Goal: Task Accomplishment & Management: Use online tool/utility

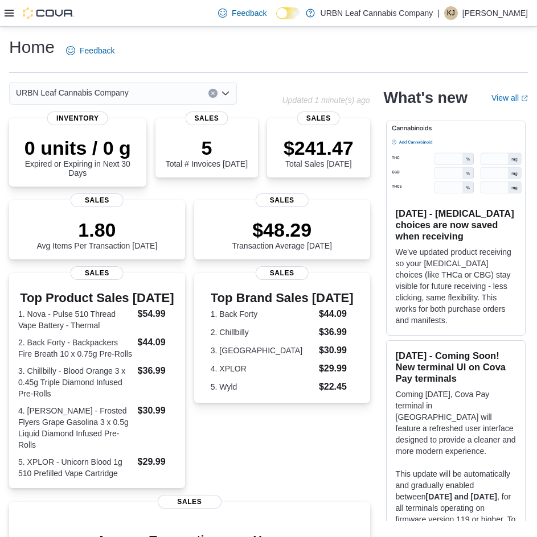
click at [10, 13] on icon at bounding box center [9, 13] width 9 height 7
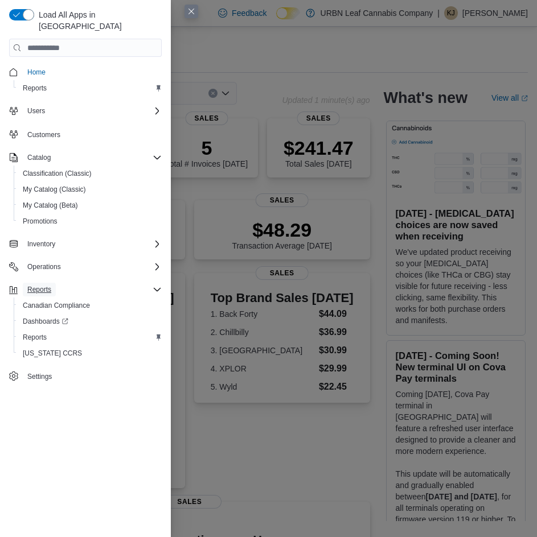
click at [39, 283] on span "Reports" at bounding box center [39, 290] width 24 height 14
click at [42, 333] on span "Reports" at bounding box center [35, 337] width 24 height 9
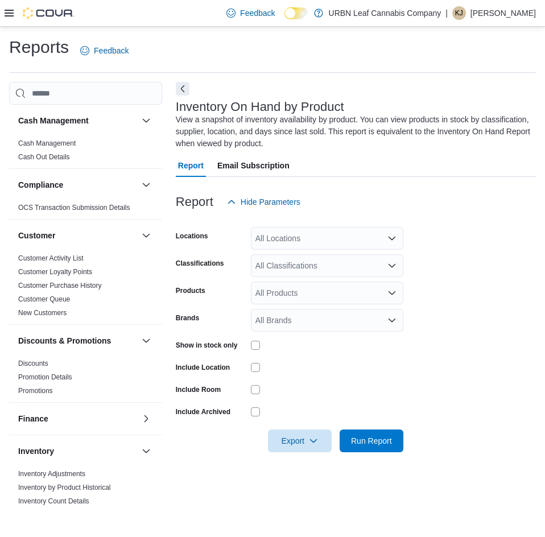
click at [306, 239] on div "All Locations" at bounding box center [327, 238] width 153 height 23
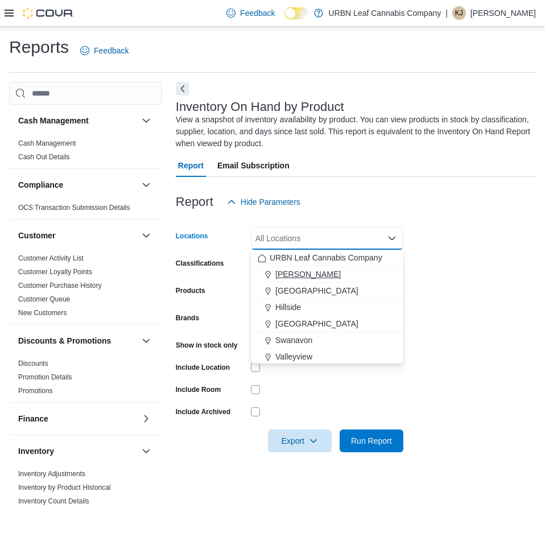
click at [297, 270] on span "Clairmont" at bounding box center [308, 274] width 65 height 11
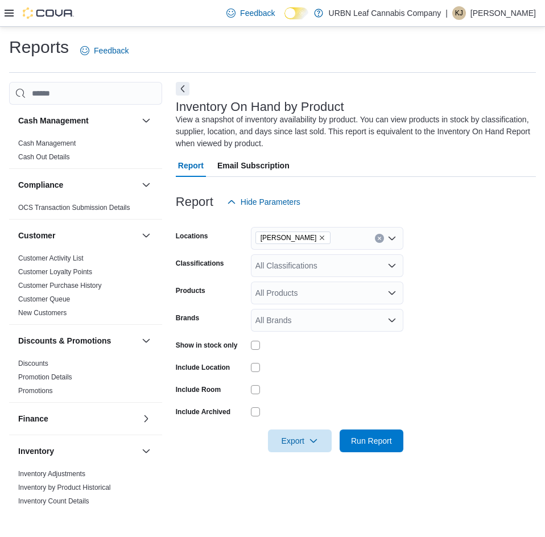
click at [329, 200] on div "Report Hide Parameters" at bounding box center [356, 202] width 360 height 23
click at [307, 263] on div "All Classifications" at bounding box center [327, 265] width 153 height 23
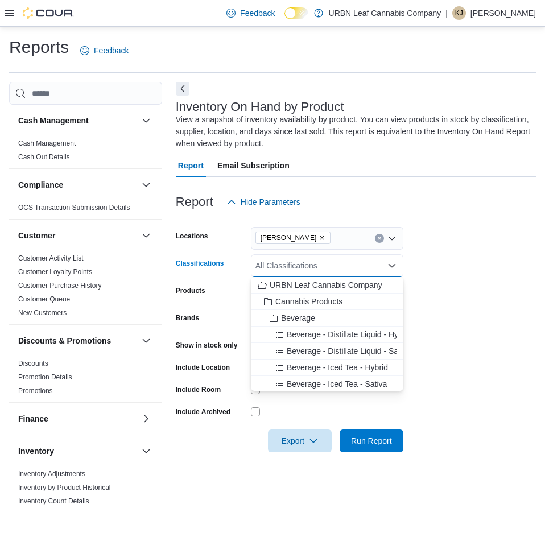
drag, startPoint x: 294, startPoint y: 299, endPoint x: 314, endPoint y: 216, distance: 86.2
click at [296, 298] on span "Cannabis Products" at bounding box center [309, 301] width 67 height 11
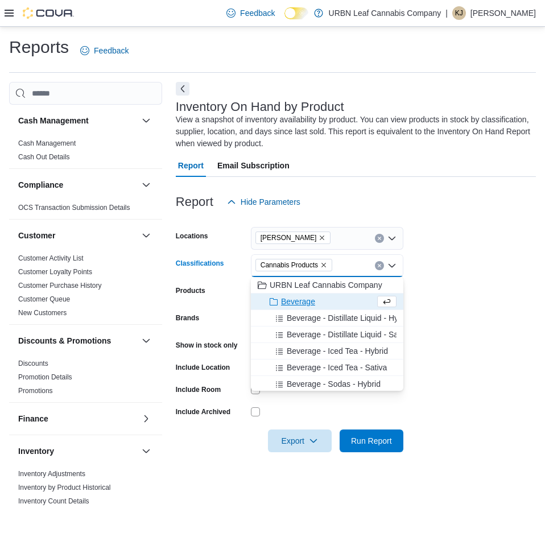
click at [315, 214] on div "Report Hide Parameters" at bounding box center [356, 202] width 360 height 23
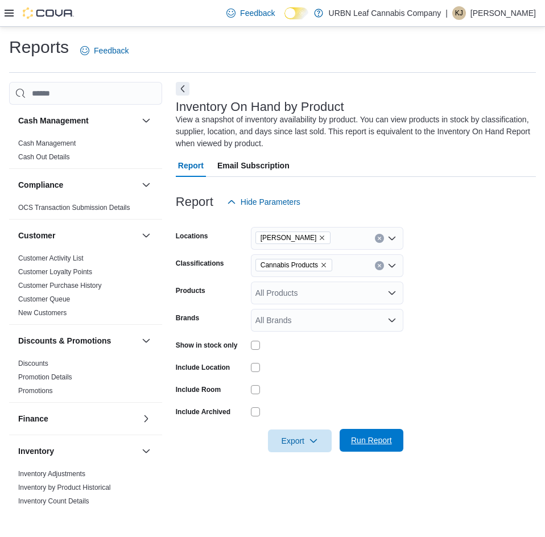
click at [363, 442] on span "Run Report" at bounding box center [371, 440] width 41 height 11
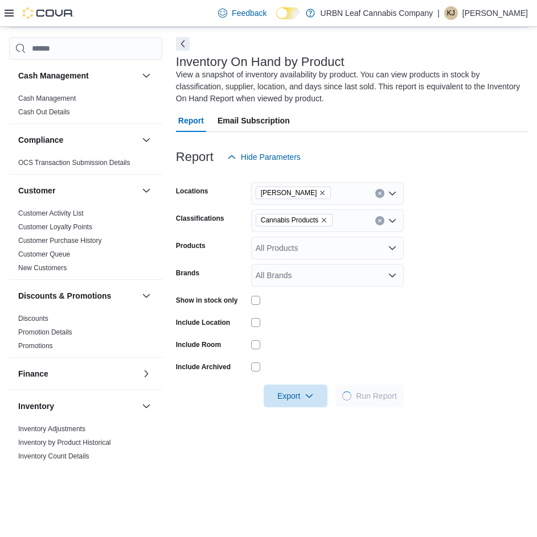
scroll to position [114, 0]
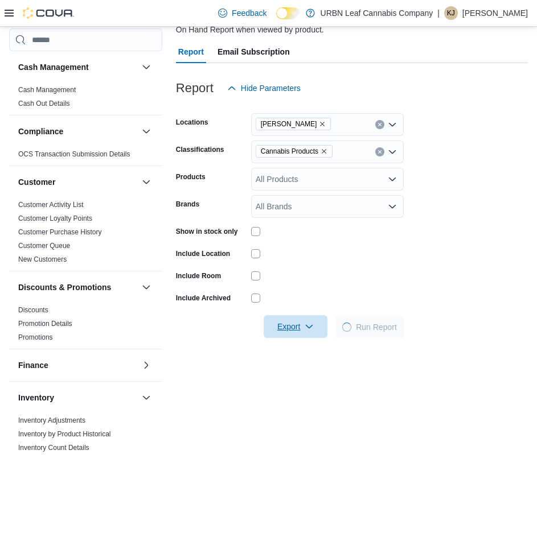
click at [299, 324] on span "Export" at bounding box center [295, 326] width 50 height 23
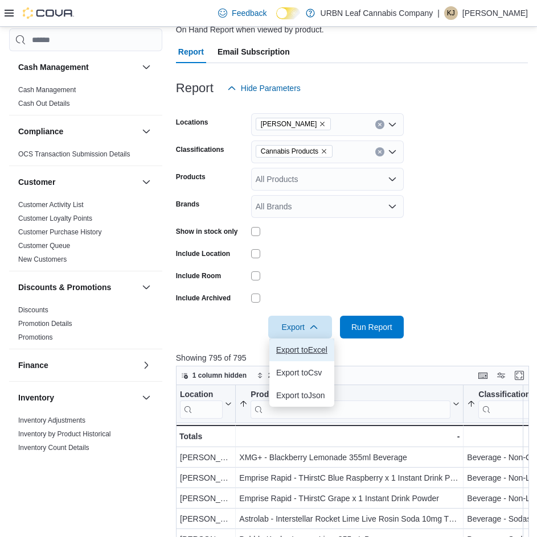
click at [301, 348] on span "Export to Excel" at bounding box center [301, 350] width 51 height 9
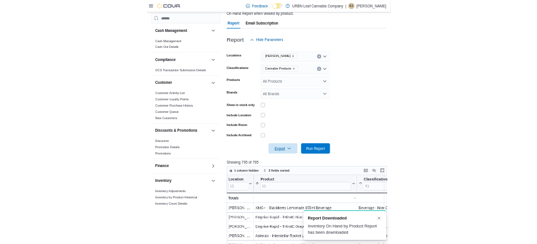
scroll to position [0, 0]
